Goal: Navigation & Orientation: Find specific page/section

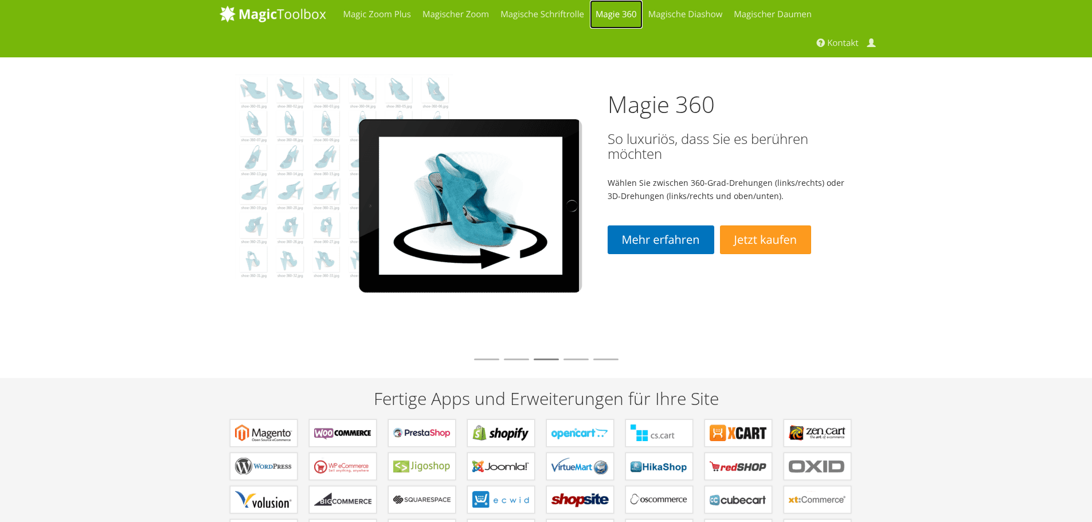
click at [611, 16] on font "Magie 360" at bounding box center [615, 14] width 41 height 11
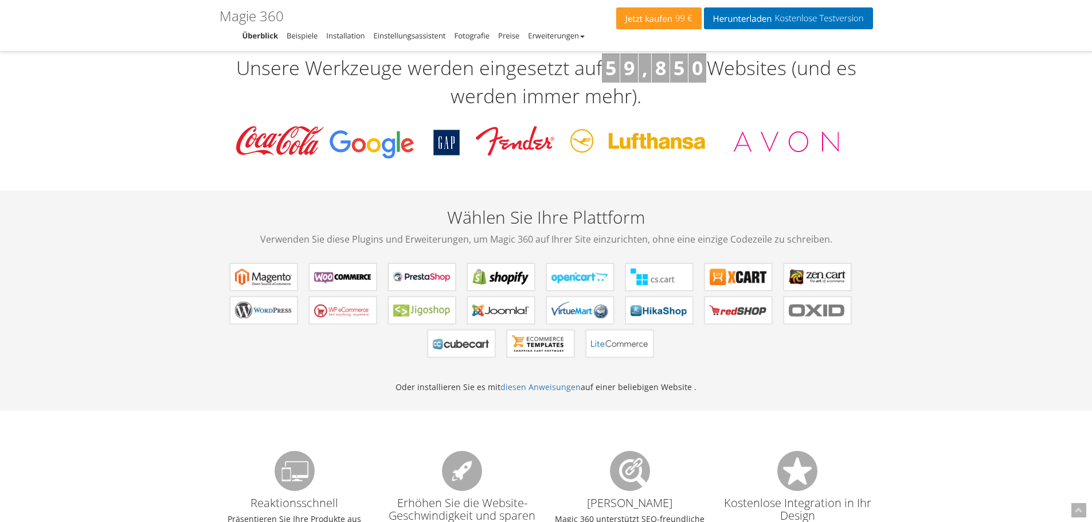
scroll to position [401, 0]
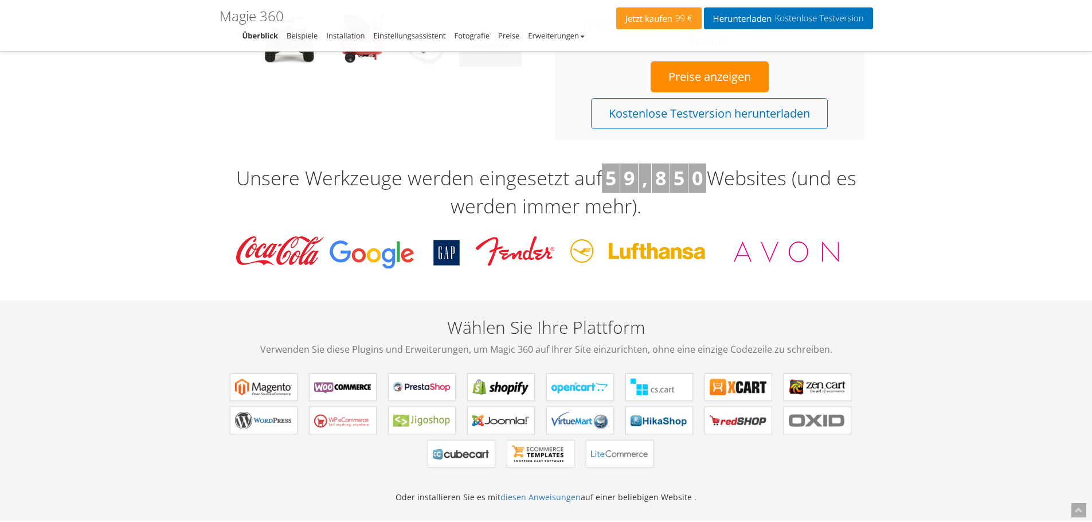
click at [798, 178] on h3 "Unsere Werkzeuge werden eingesetzt auf 5 9 , 8 5 0 Websites (und es werden imme…" at bounding box center [546, 191] width 653 height 57
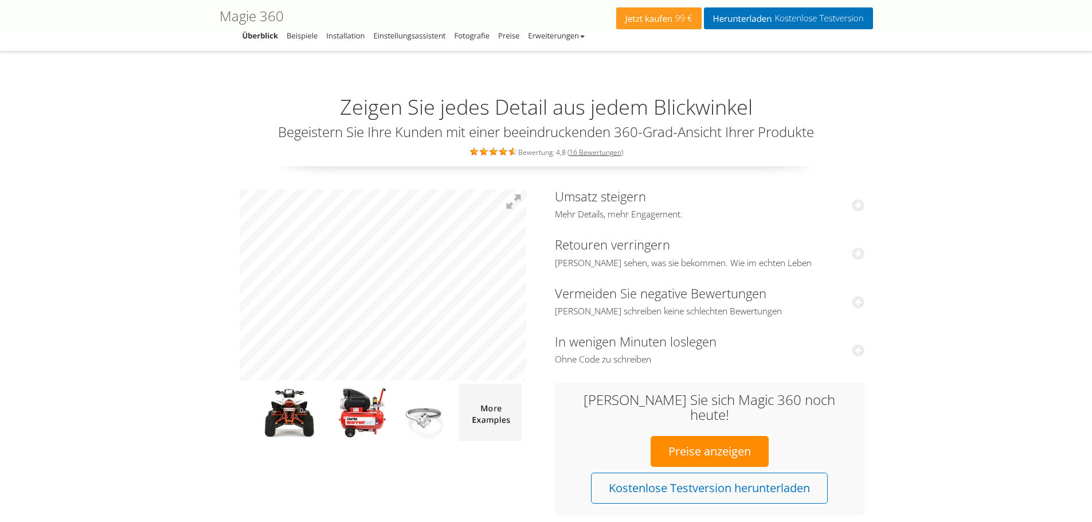
scroll to position [0, 0]
